Goal: Navigation & Orientation: Find specific page/section

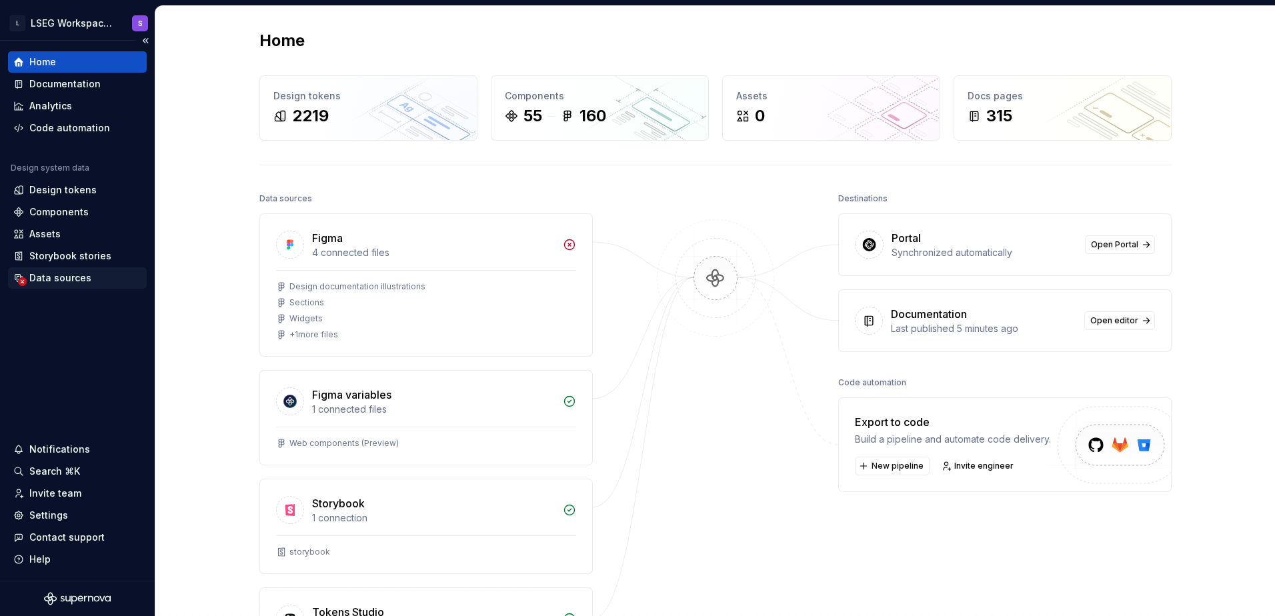
click at [71, 277] on div "Data sources" at bounding box center [60, 277] width 62 height 13
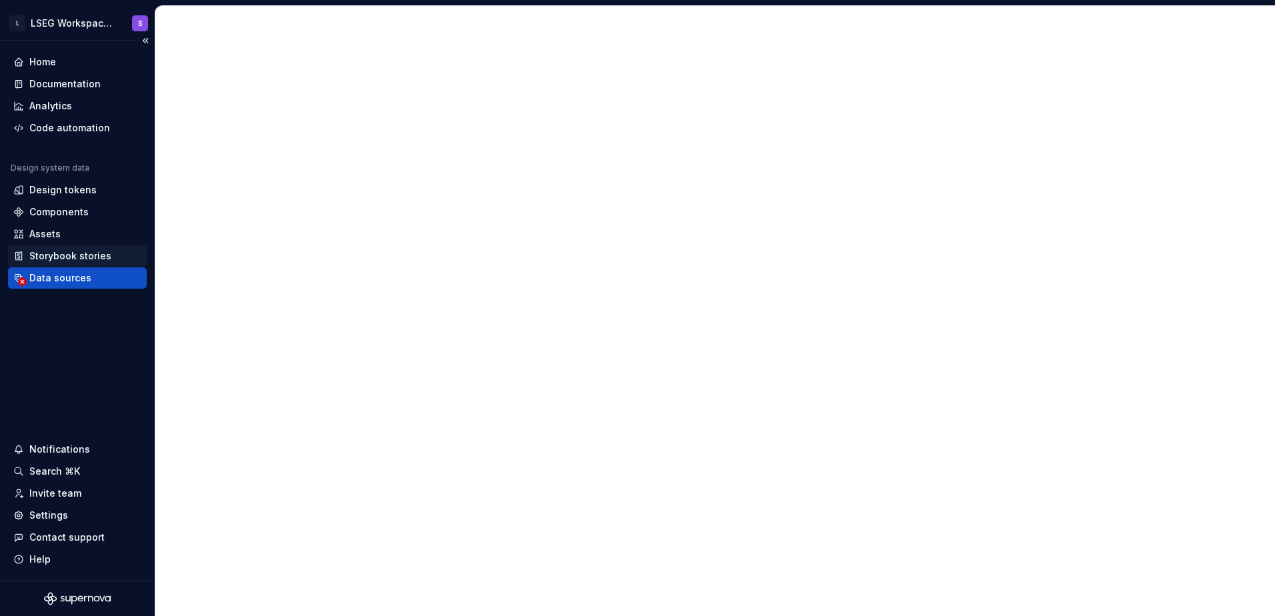
click at [89, 257] on div "Storybook stories" at bounding box center [70, 255] width 82 height 13
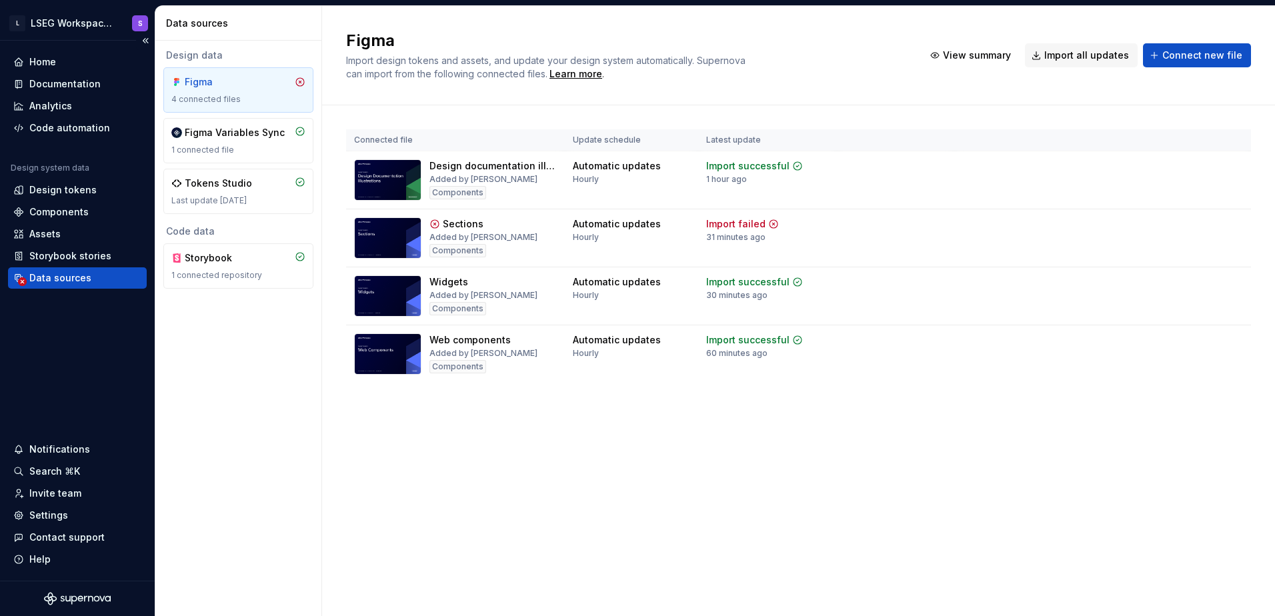
click at [89, 276] on div "Data sources" at bounding box center [77, 277] width 128 height 13
click at [226, 273] on div "1 connected repository" at bounding box center [238, 275] width 134 height 11
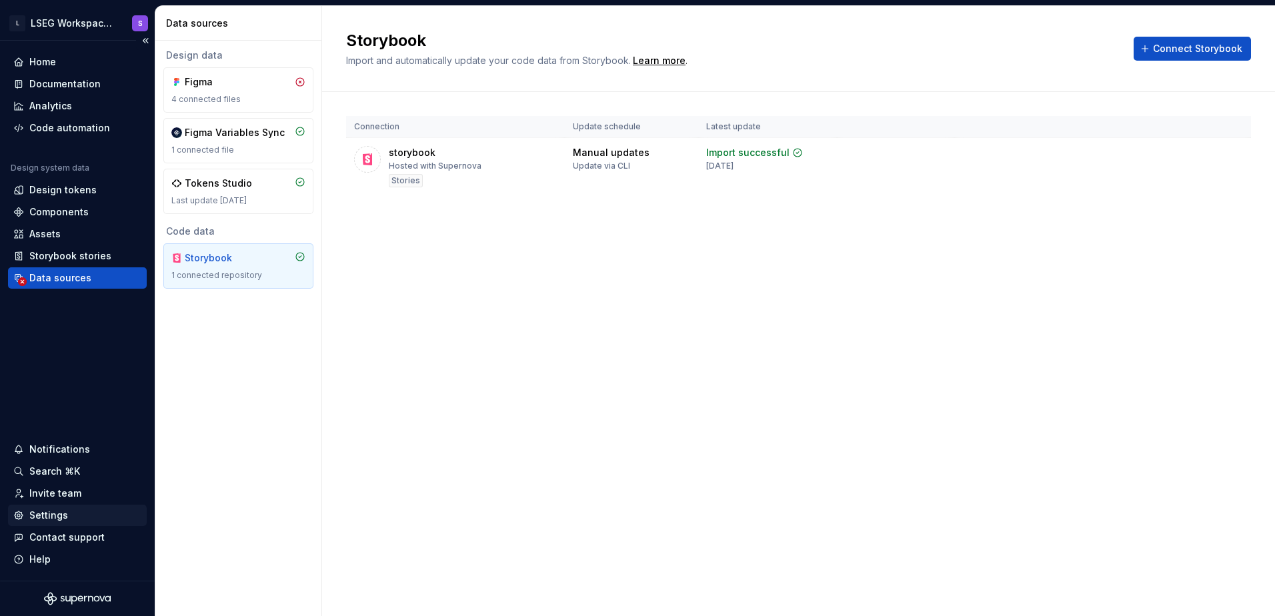
click at [63, 520] on div "Settings" at bounding box center [48, 515] width 39 height 13
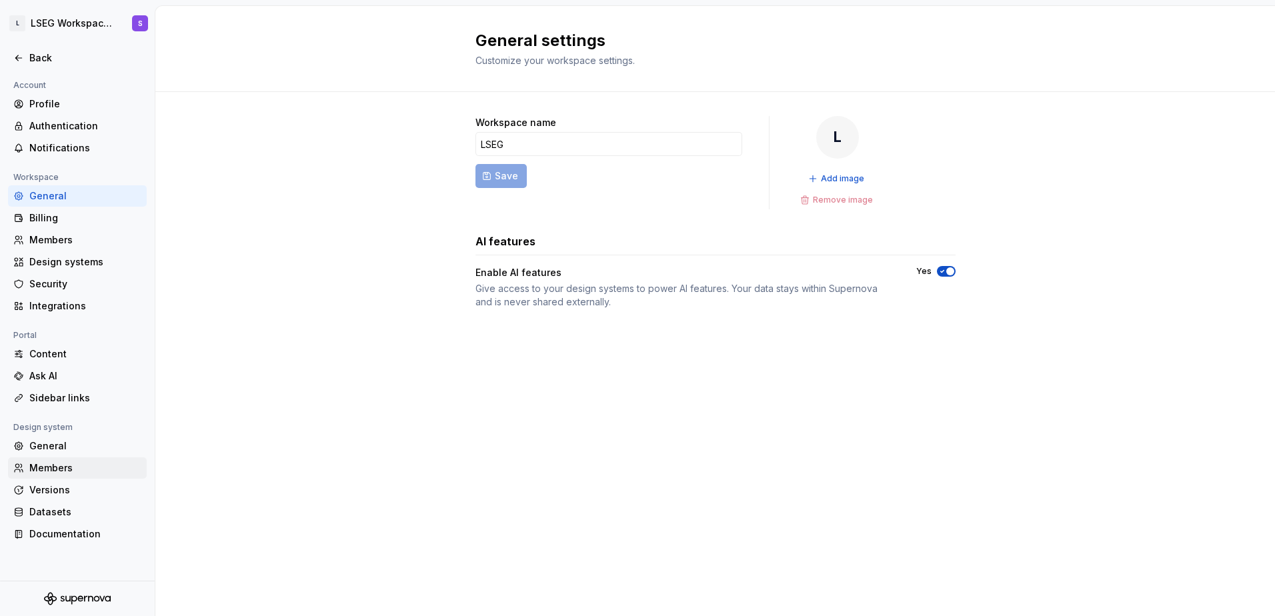
click at [67, 472] on div "Members" at bounding box center [85, 468] width 112 height 13
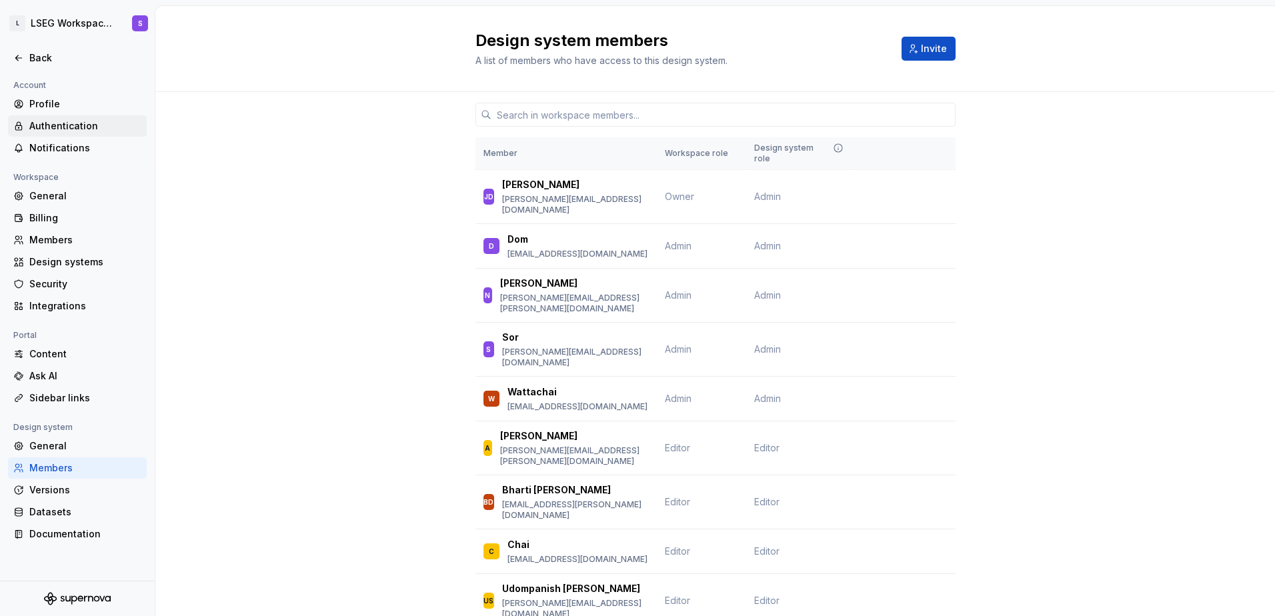
click at [59, 127] on div "Authentication" at bounding box center [85, 125] width 112 height 13
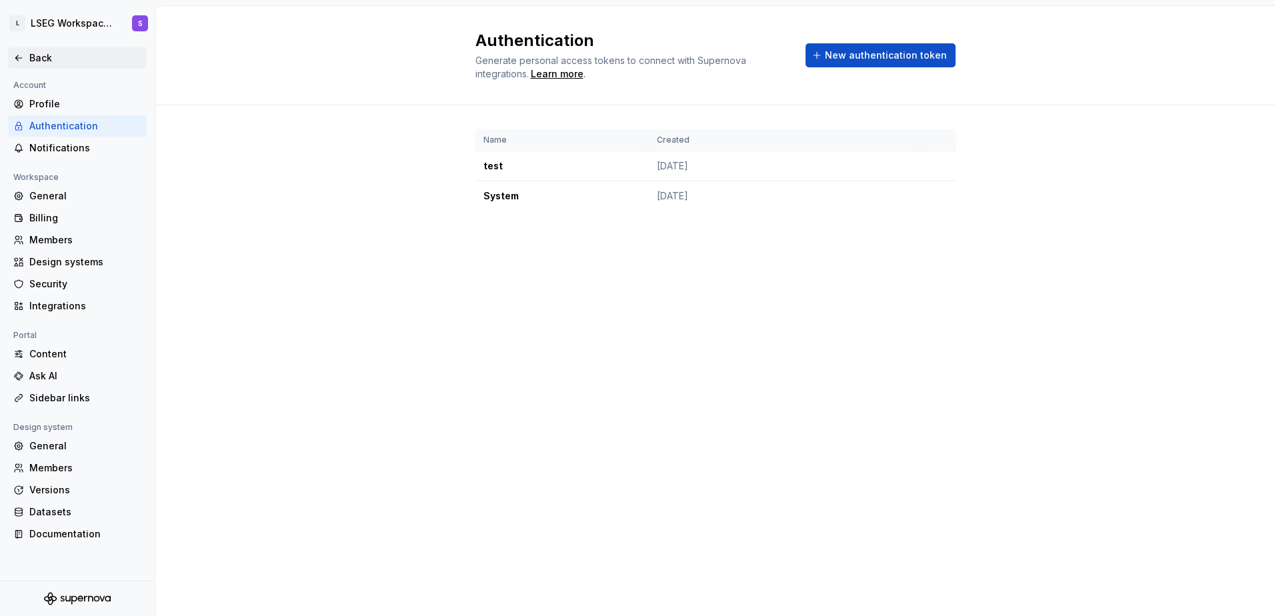
click at [12, 61] on div "Back" at bounding box center [77, 57] width 139 height 21
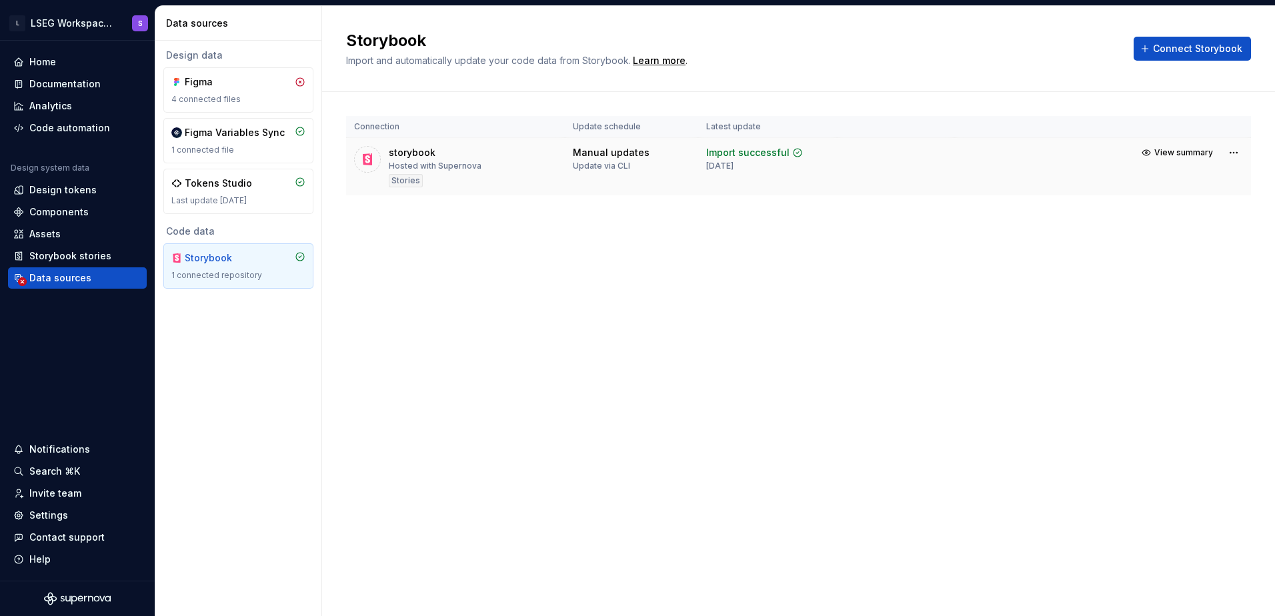
click at [901, 153] on td at bounding box center [895, 167] width 117 height 58
click at [1229, 153] on html "L LSEG Workspace Design System S Home Documentation Analytics Code automation D…" at bounding box center [637, 308] width 1275 height 616
click at [1124, 174] on icon at bounding box center [1126, 178] width 11 height 11
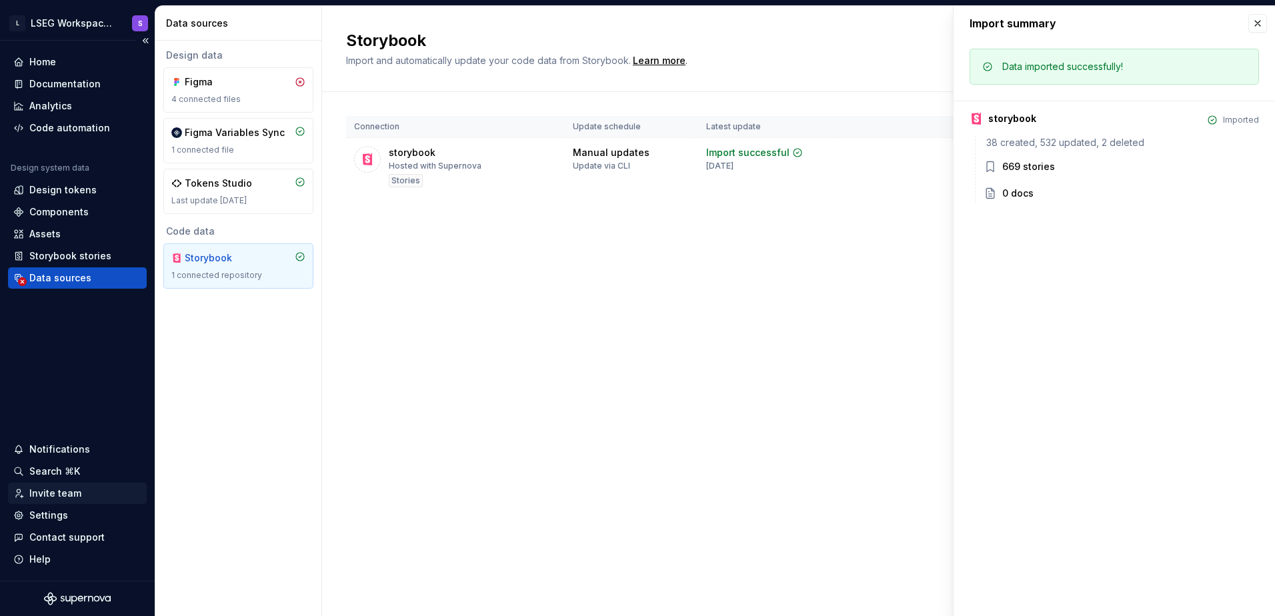
click at [57, 496] on div "Invite team" at bounding box center [55, 493] width 52 height 13
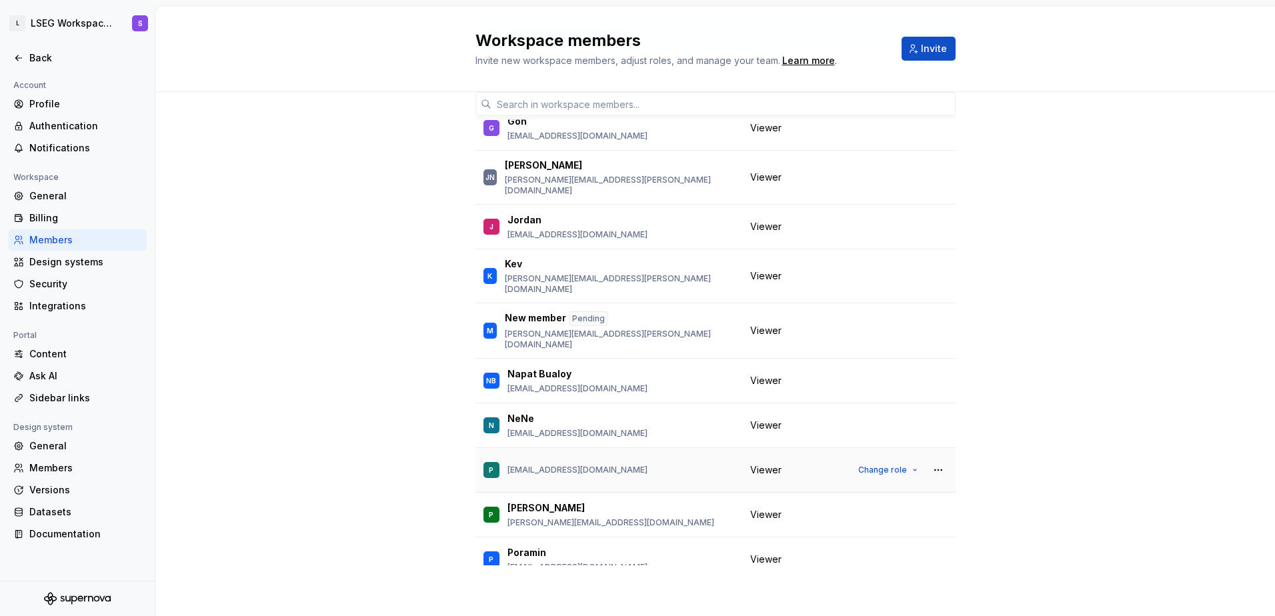
scroll to position [480, 0]
click at [883, 460] on button "Change role" at bounding box center [887, 469] width 71 height 19
click at [1134, 340] on div "9 / 10 editor seats assigned Member Workspace role JD [PERSON_NAME] [PERSON_NAM…" at bounding box center [715, 311] width 1120 height 610
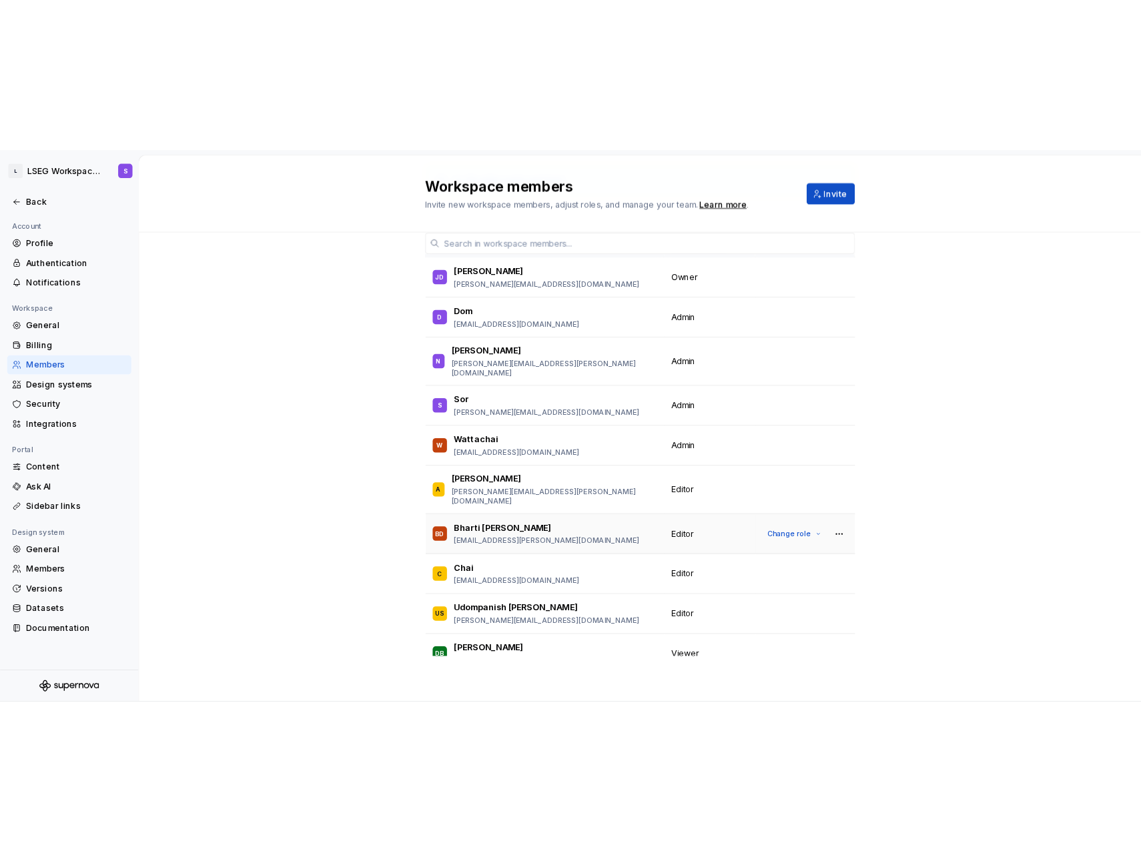
scroll to position [0, 0]
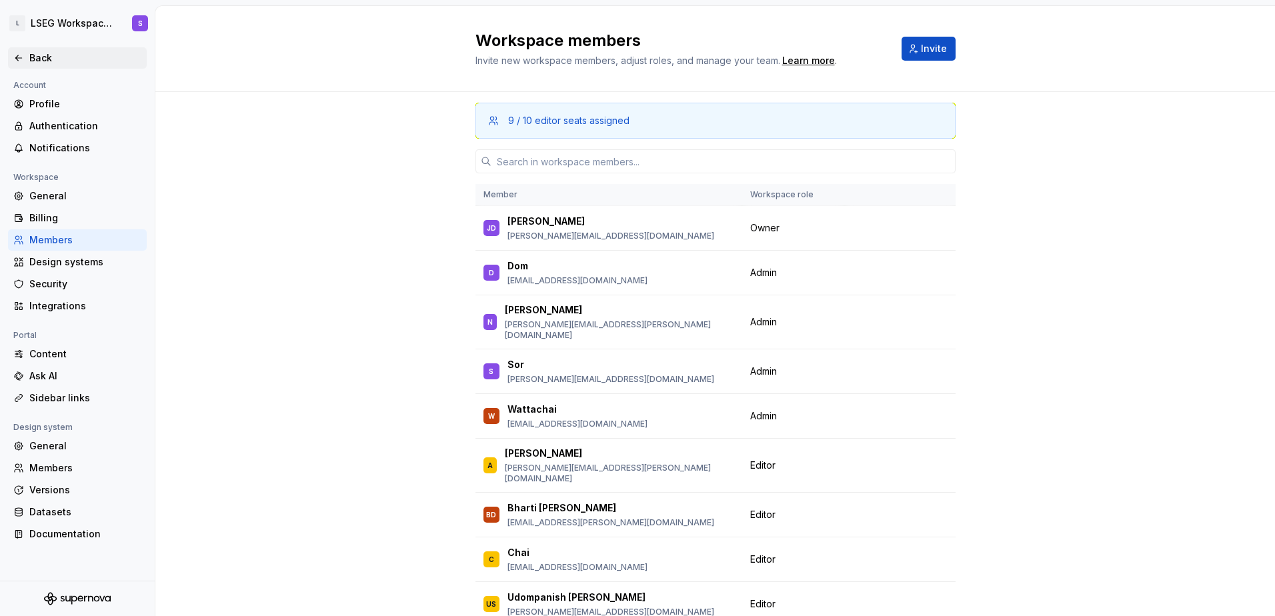
click at [30, 60] on div "Back" at bounding box center [85, 57] width 112 height 13
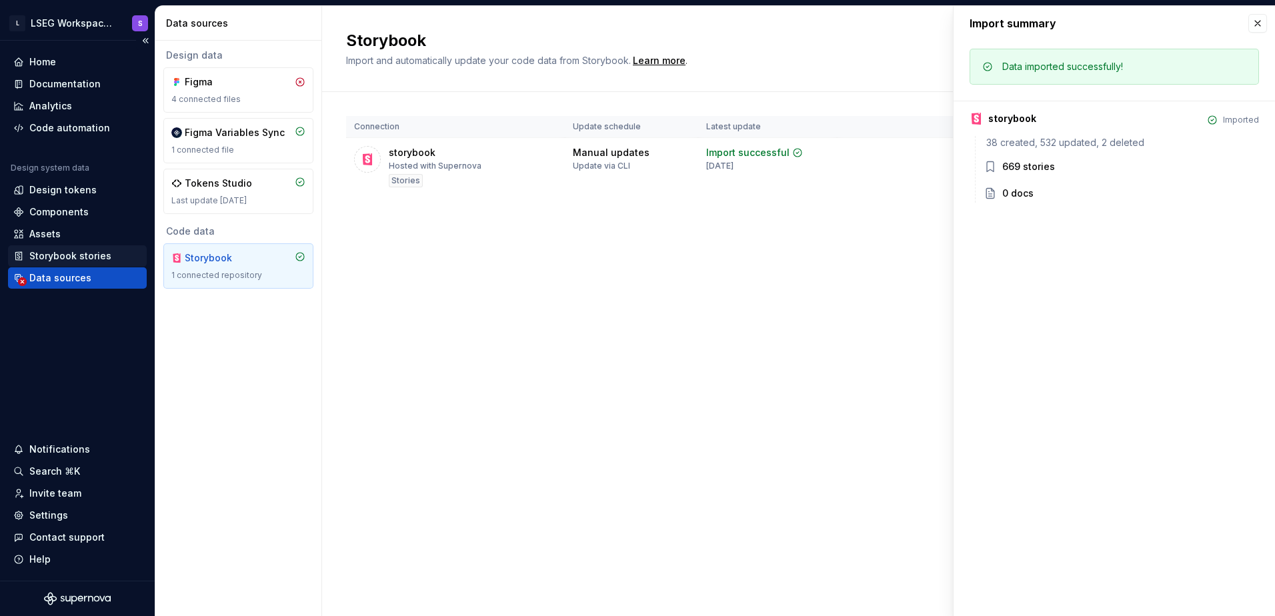
click at [85, 253] on div "Storybook stories" at bounding box center [70, 255] width 82 height 13
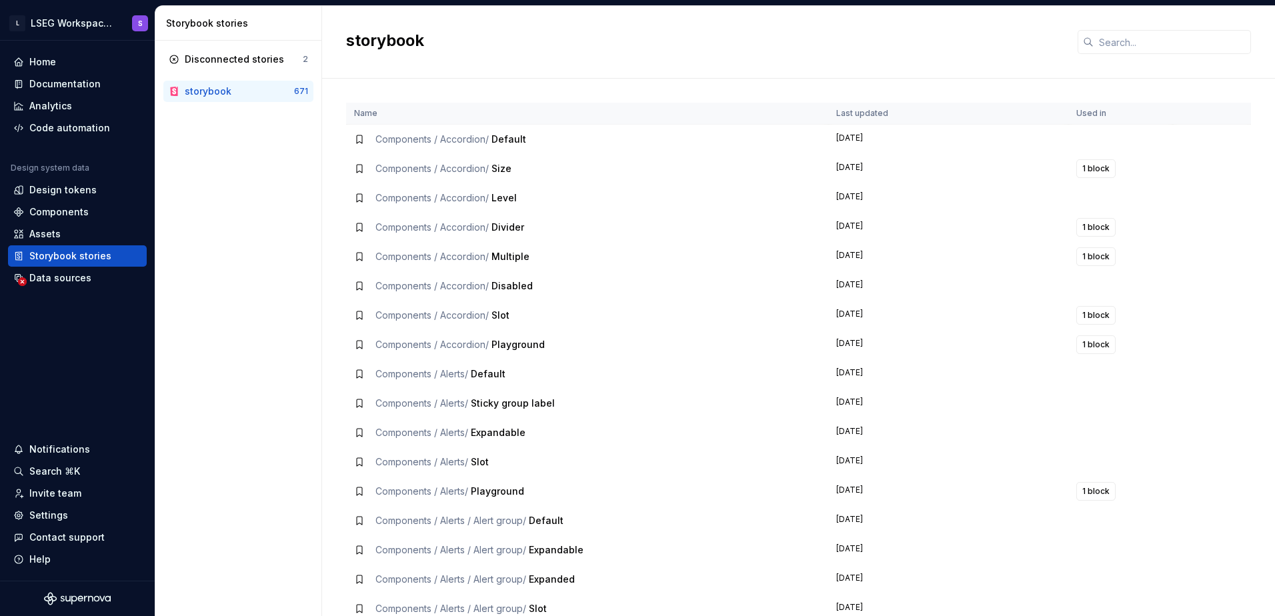
click at [988, 20] on div "storybook" at bounding box center [798, 42] width 953 height 73
